Goal: Information Seeking & Learning: Learn about a topic

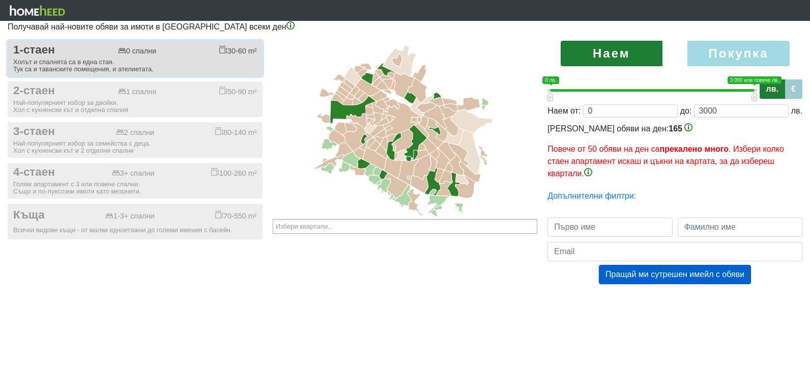
click at [46, 59] on div "Холът и спалнята са в една стая. Тук са и таванските помещения, и ателиетата." at bounding box center [135, 66] width 244 height 14
checkbox input "true"
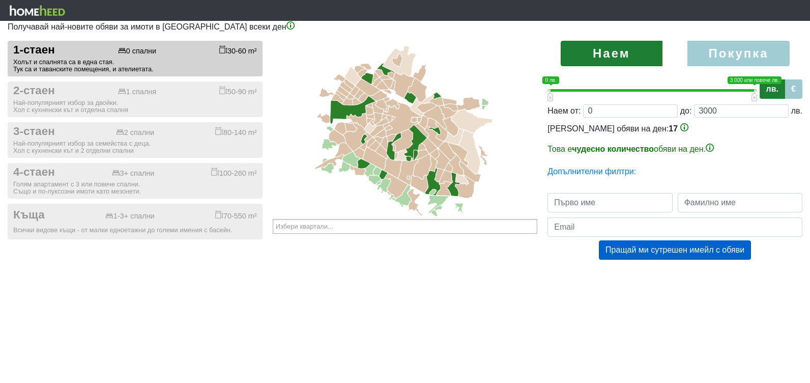
click at [704, 57] on label "Покупка" at bounding box center [738, 53] width 102 height 25
radio input "true"
type input "0;2000000"
type input "2000000"
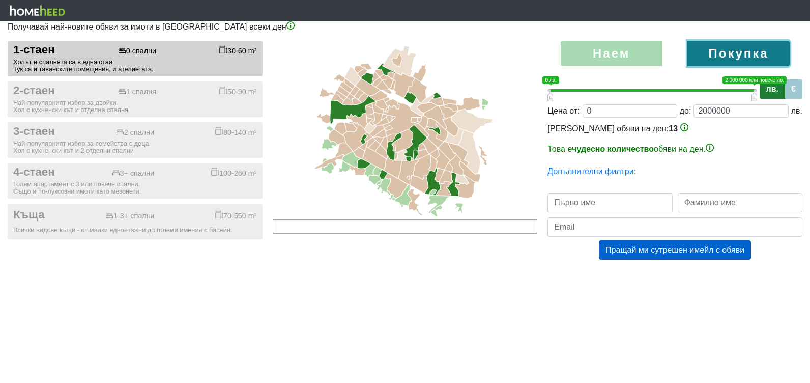
click at [327, 227] on input "text" at bounding box center [311, 226] width 70 height 13
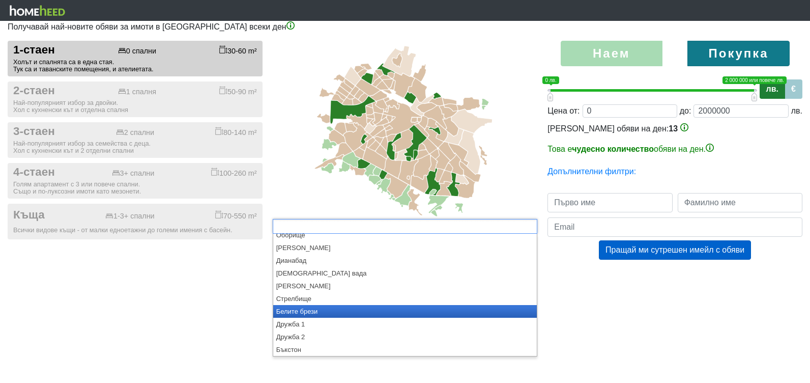
scroll to position [158, 0]
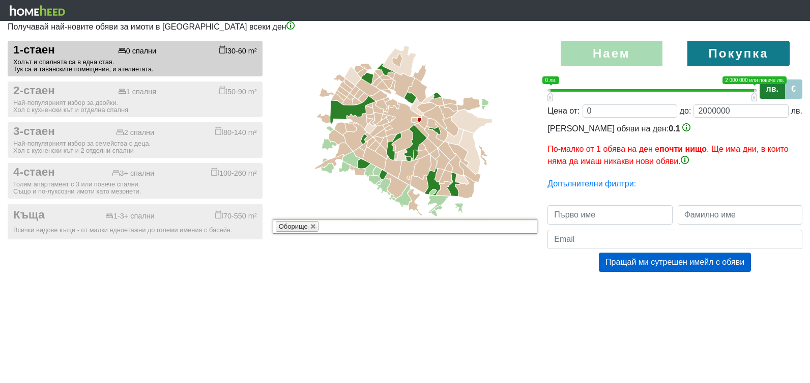
click at [372, 291] on div "Център [GEOGRAPHIC_DATA] Манастирски ливади Студентски град Витоша Овча купел О…" at bounding box center [405, 166] width 270 height 251
